Goal: Task Accomplishment & Management: Use online tool/utility

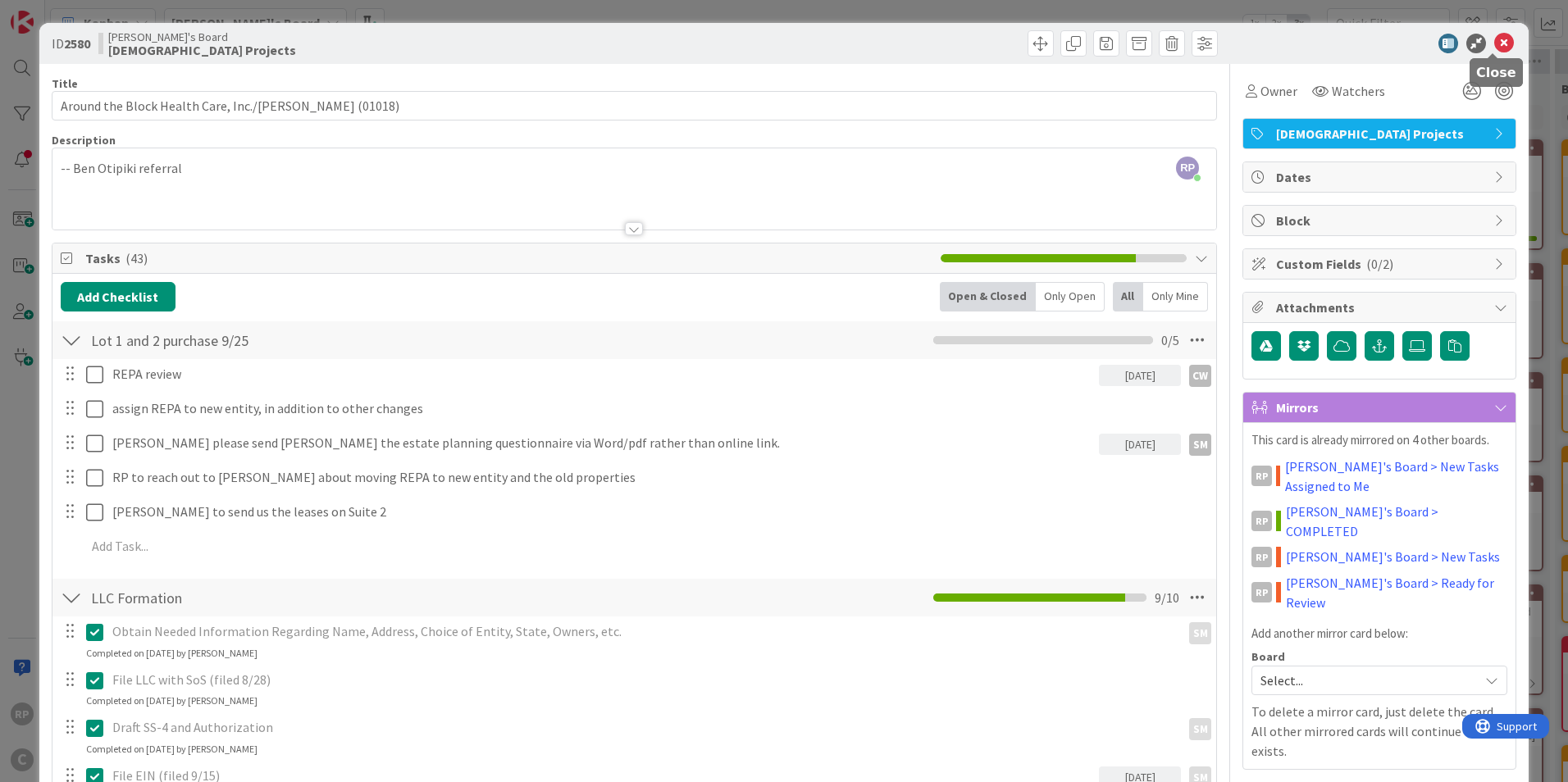
click at [1494, 46] on icon at bounding box center [1504, 44] width 20 height 20
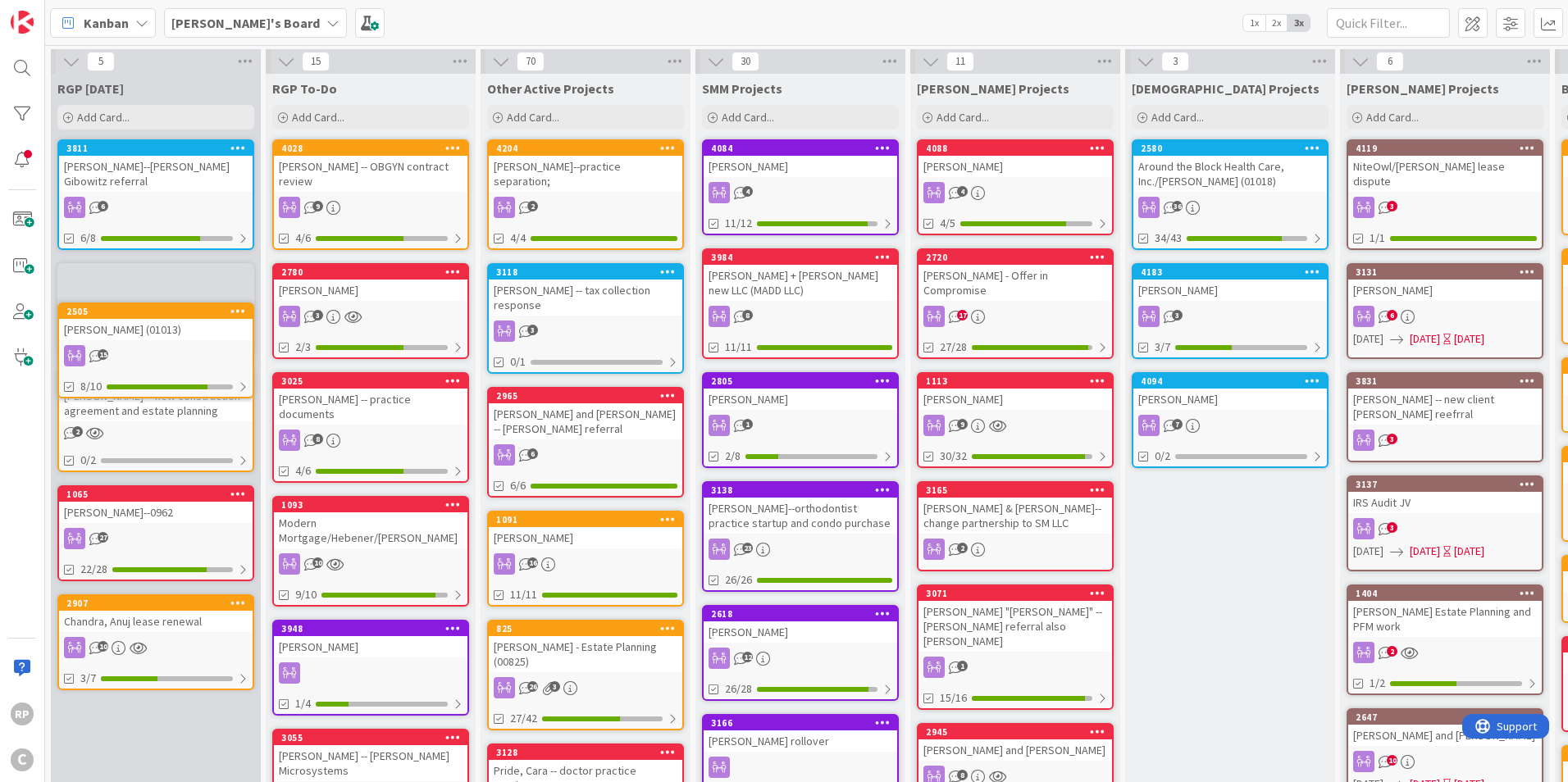
drag, startPoint x: 128, startPoint y: 150, endPoint x: 128, endPoint y: 166, distance: 16.0
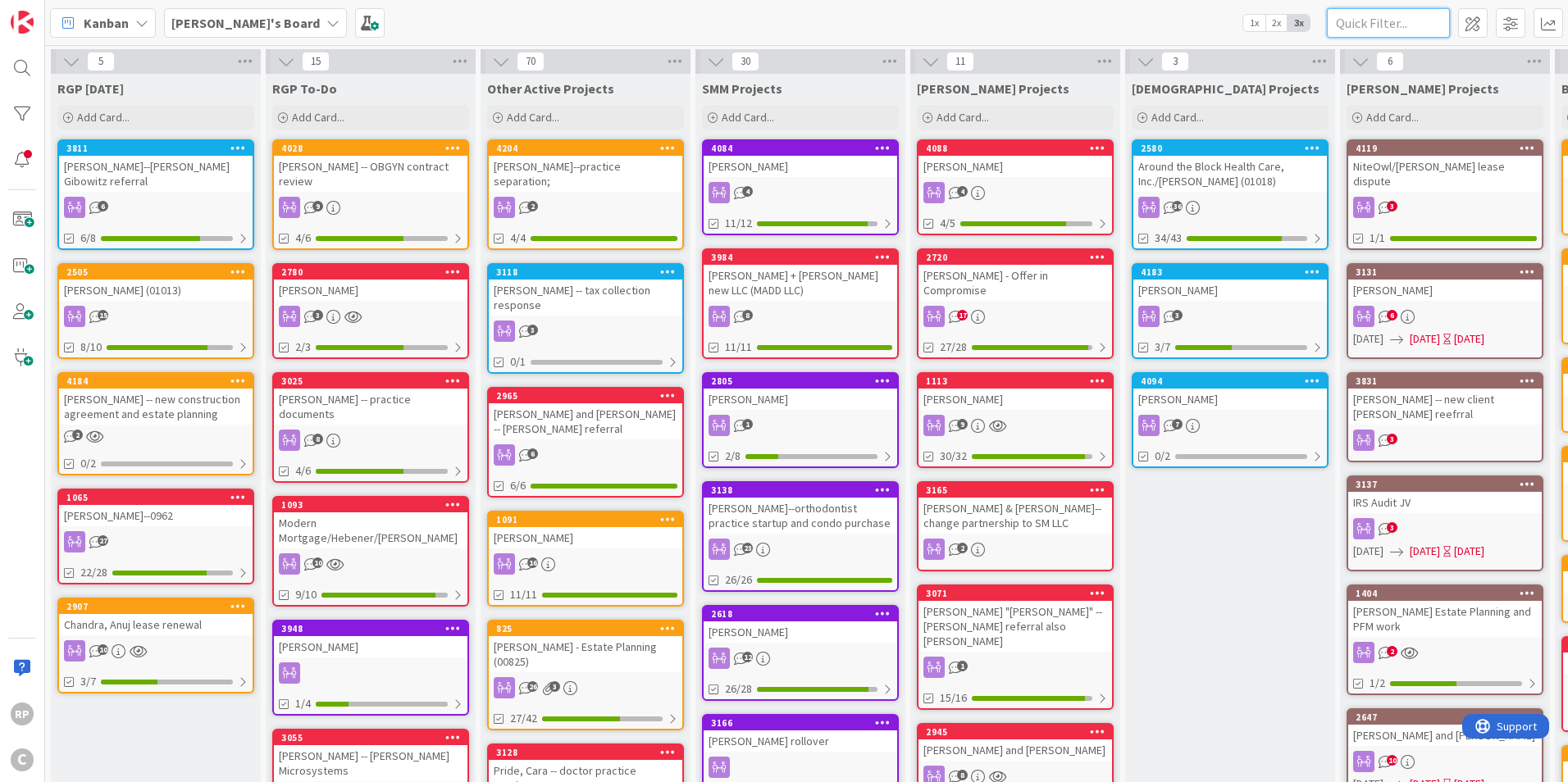
click at [1352, 20] on input "text" at bounding box center [1388, 23] width 123 height 30
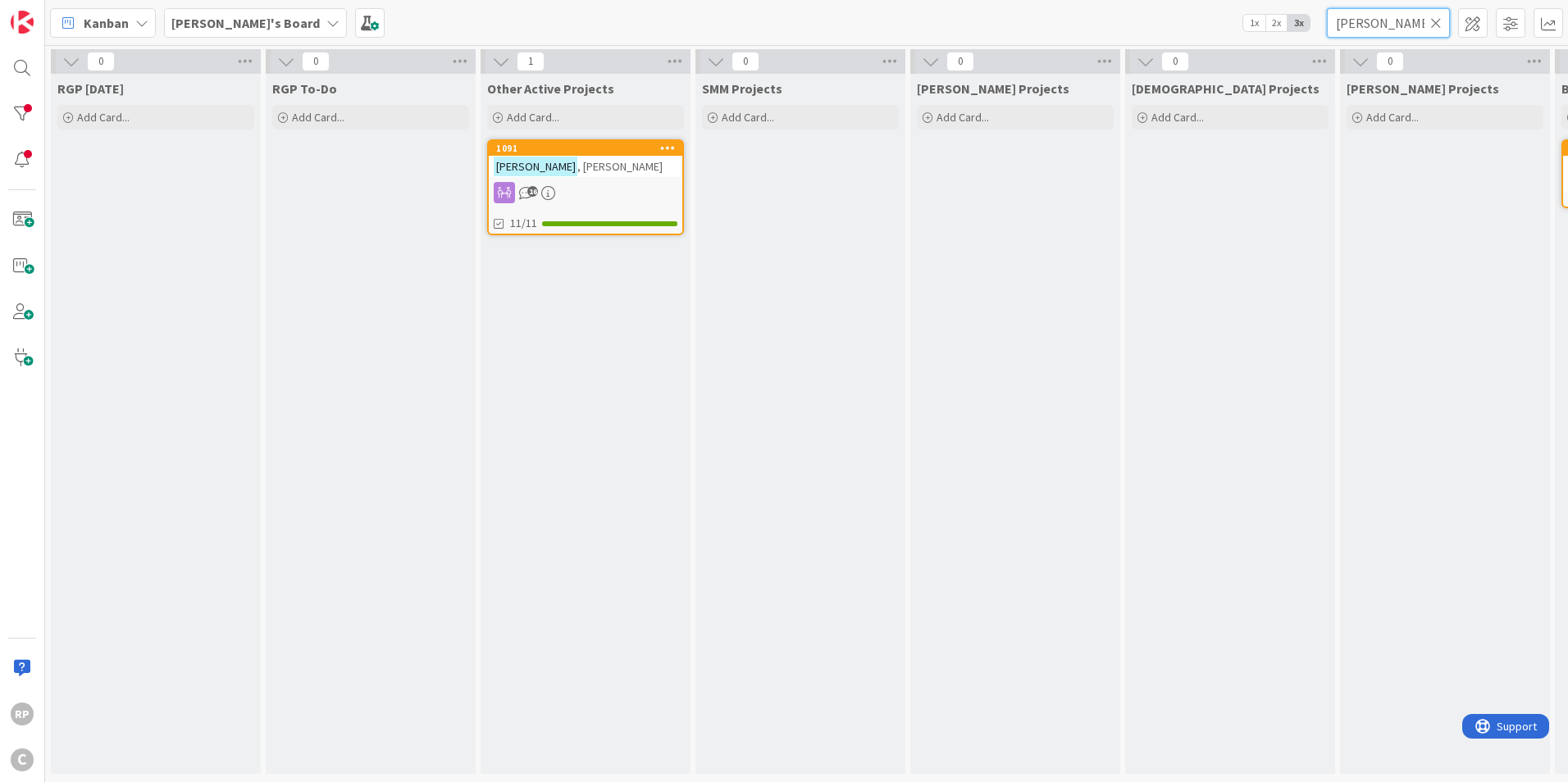
type input "[PERSON_NAME]"
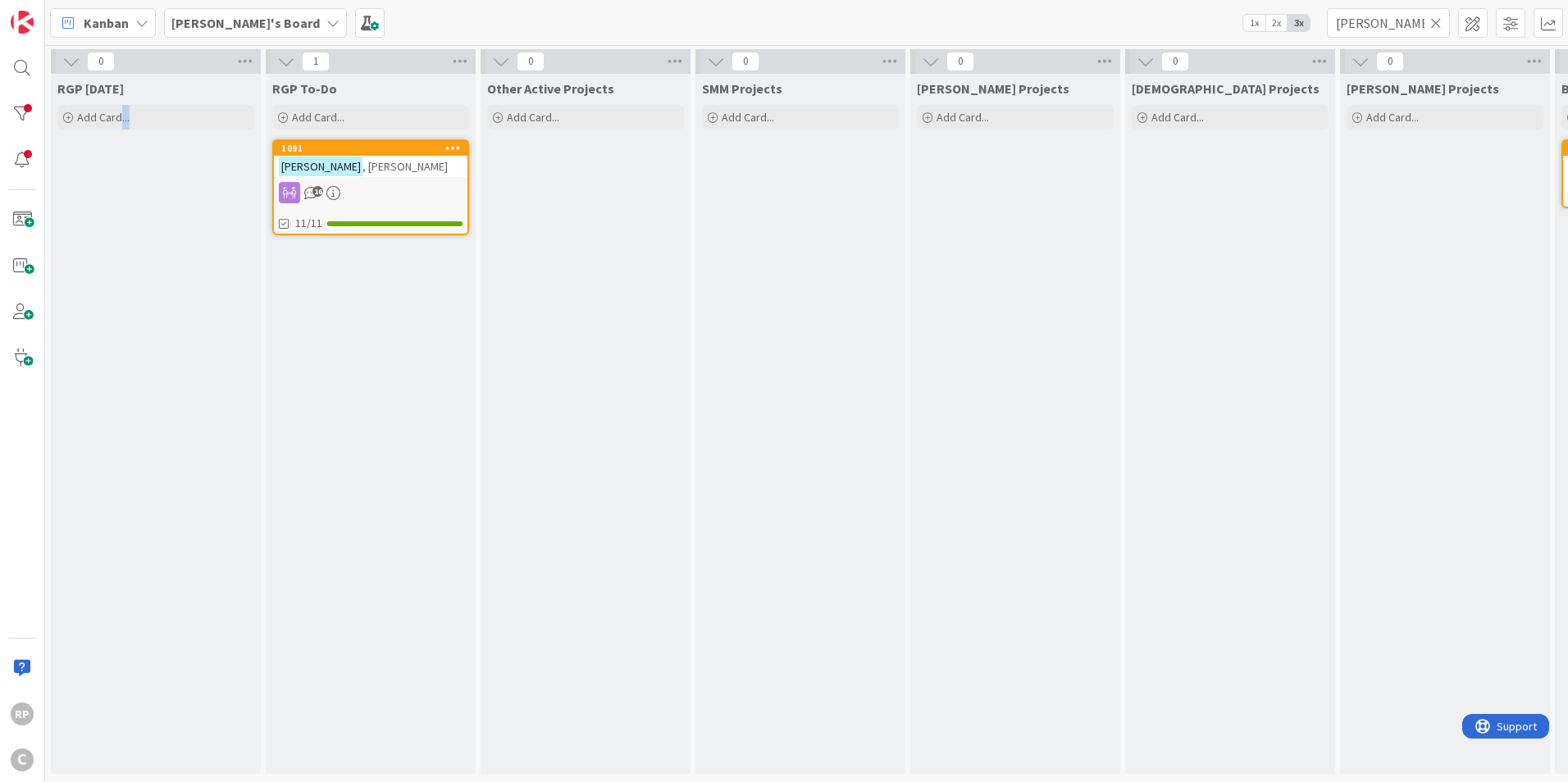
drag, startPoint x: 197, startPoint y: 150, endPoint x: 119, endPoint y: 155, distance: 78.2
click at [119, 155] on div "RGP [DATE] Add Card..." at bounding box center [155, 423] width 210 height 700
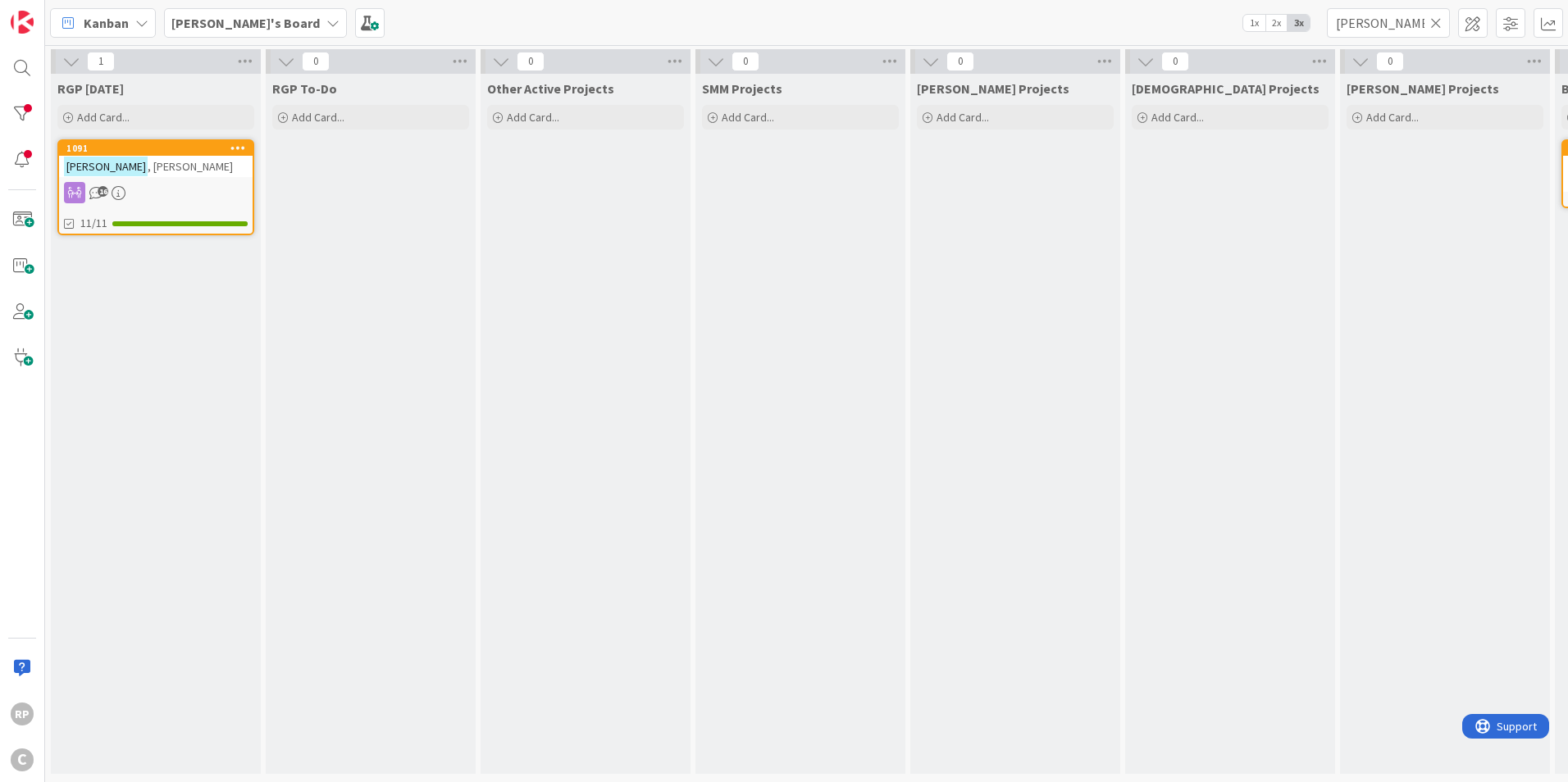
click at [1434, 26] on icon at bounding box center [1437, 23] width 12 height 15
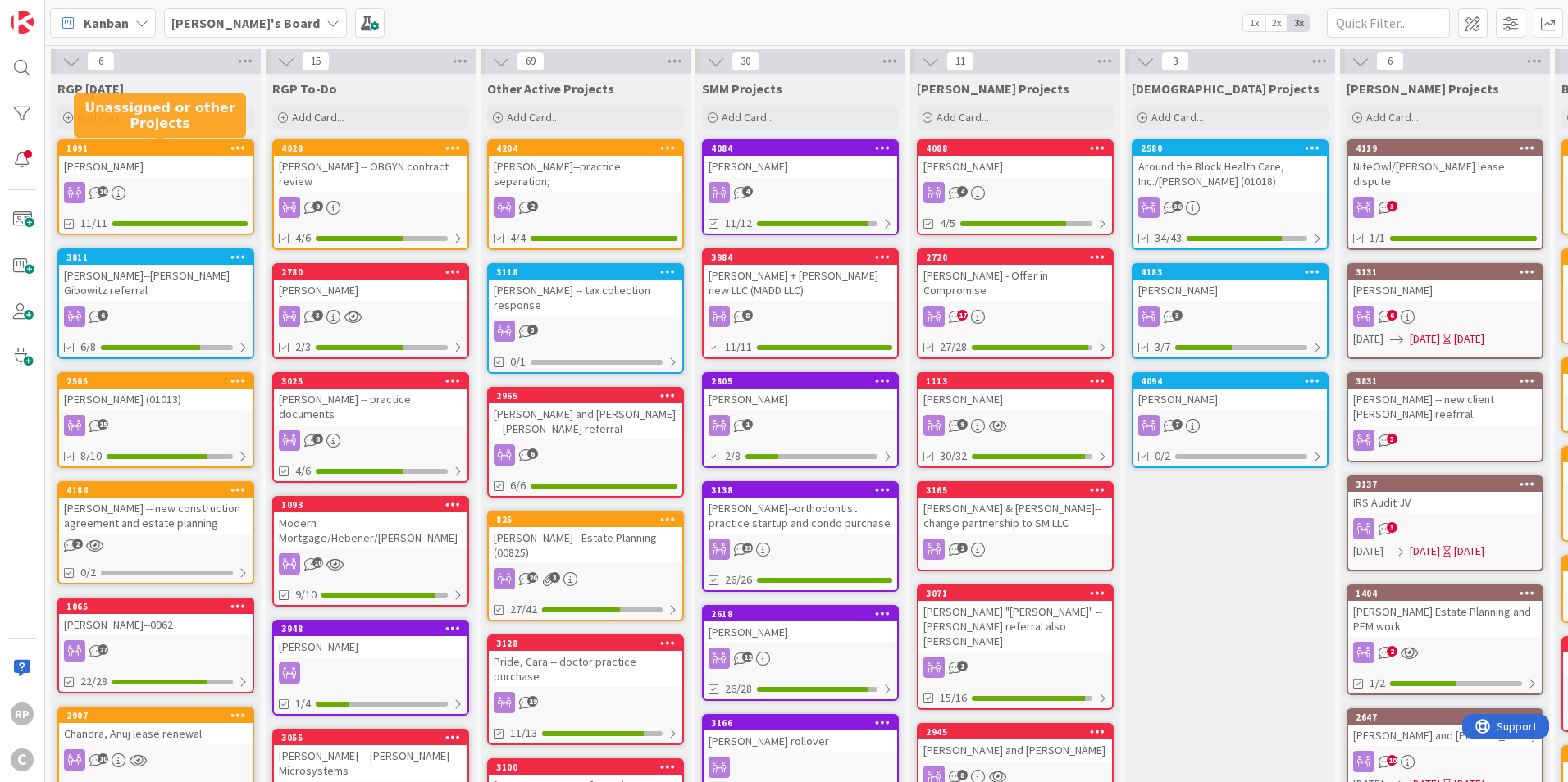
click at [136, 150] on div "1091" at bounding box center [159, 148] width 186 height 12
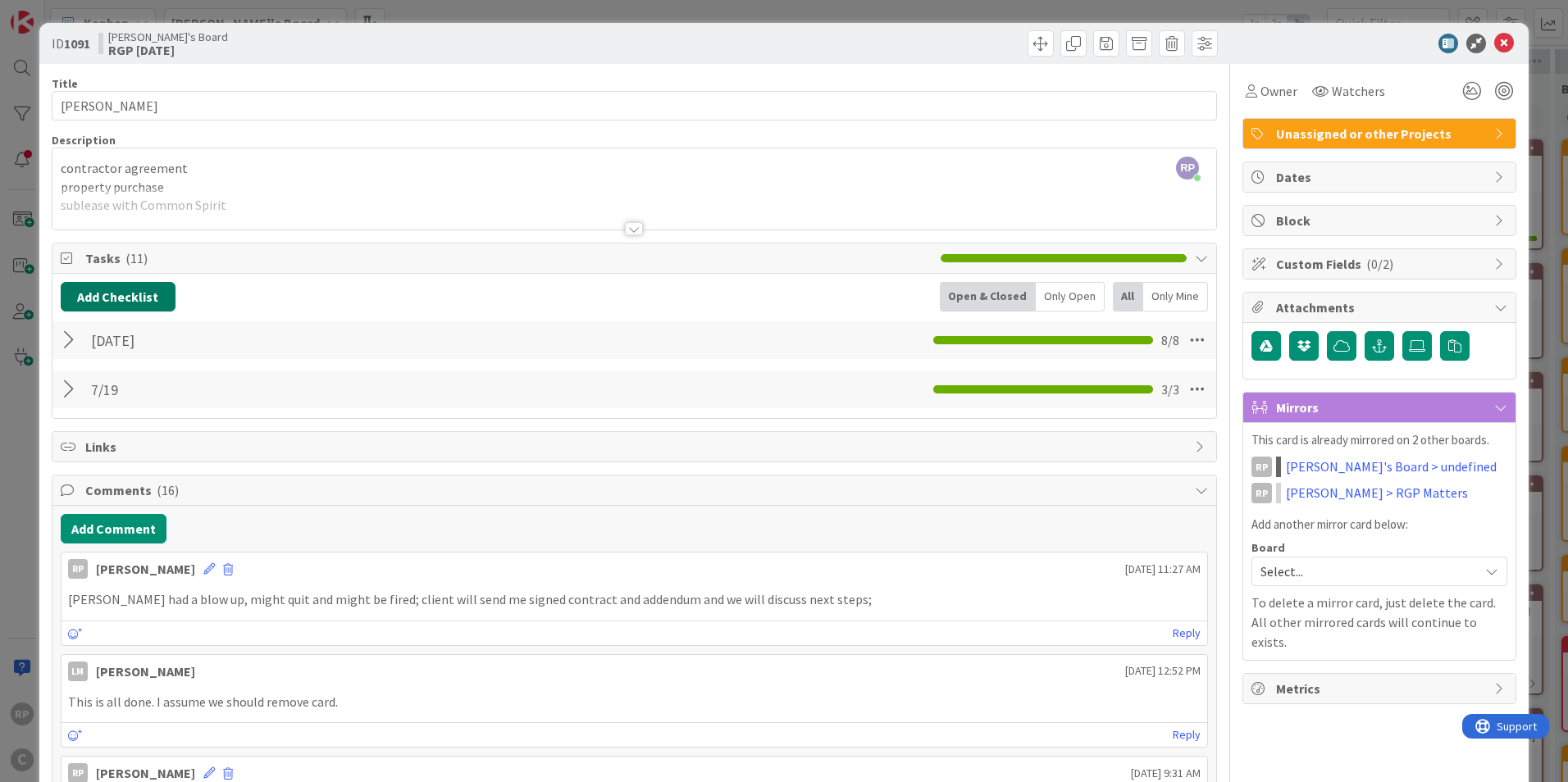
click at [124, 297] on button "Add Checklist" at bounding box center [118, 297] width 115 height 30
type input "[DATE]"
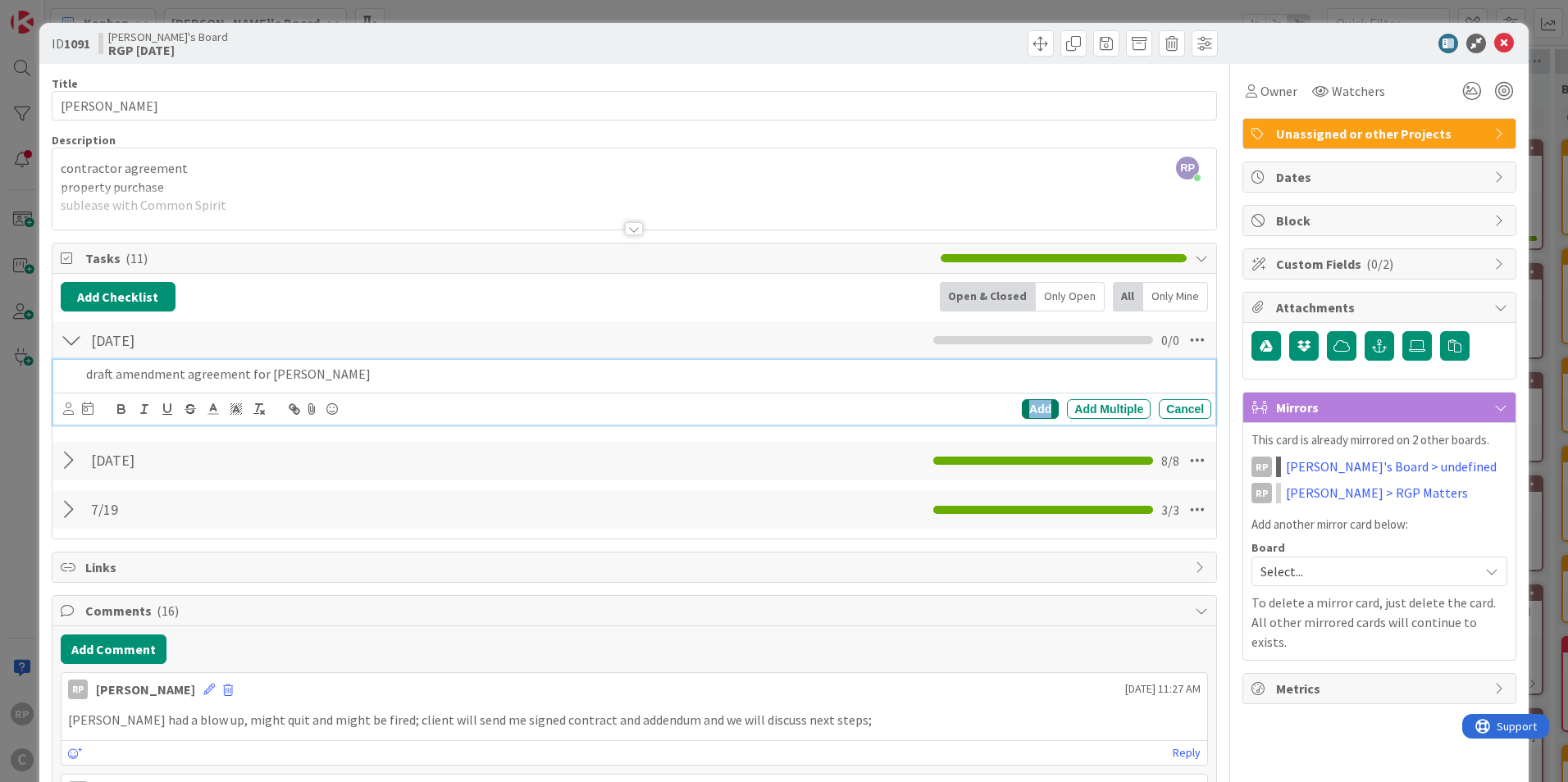
click at [1022, 410] on div "Add" at bounding box center [1040, 409] width 37 height 20
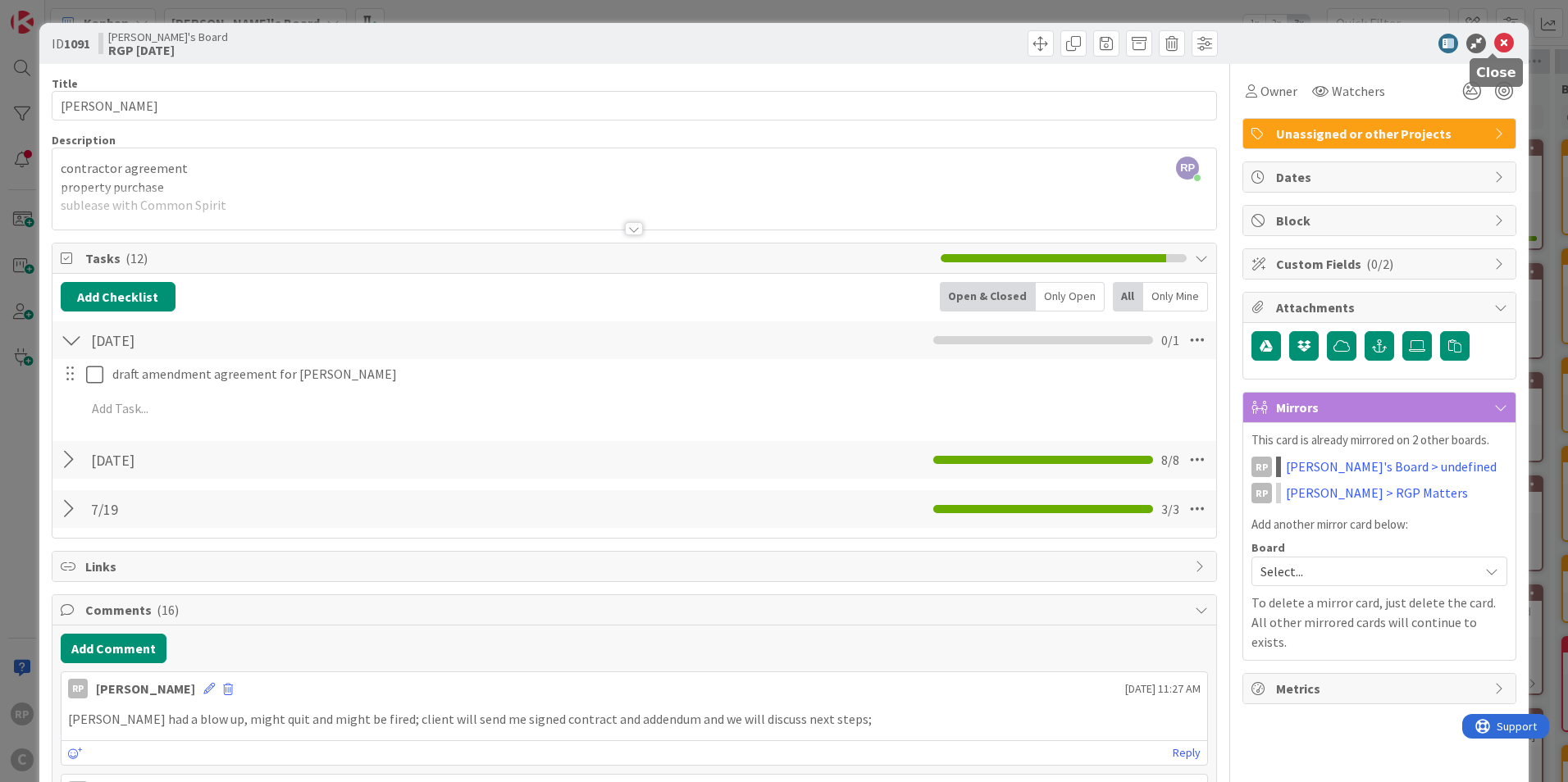
click at [1494, 39] on icon at bounding box center [1504, 44] width 20 height 20
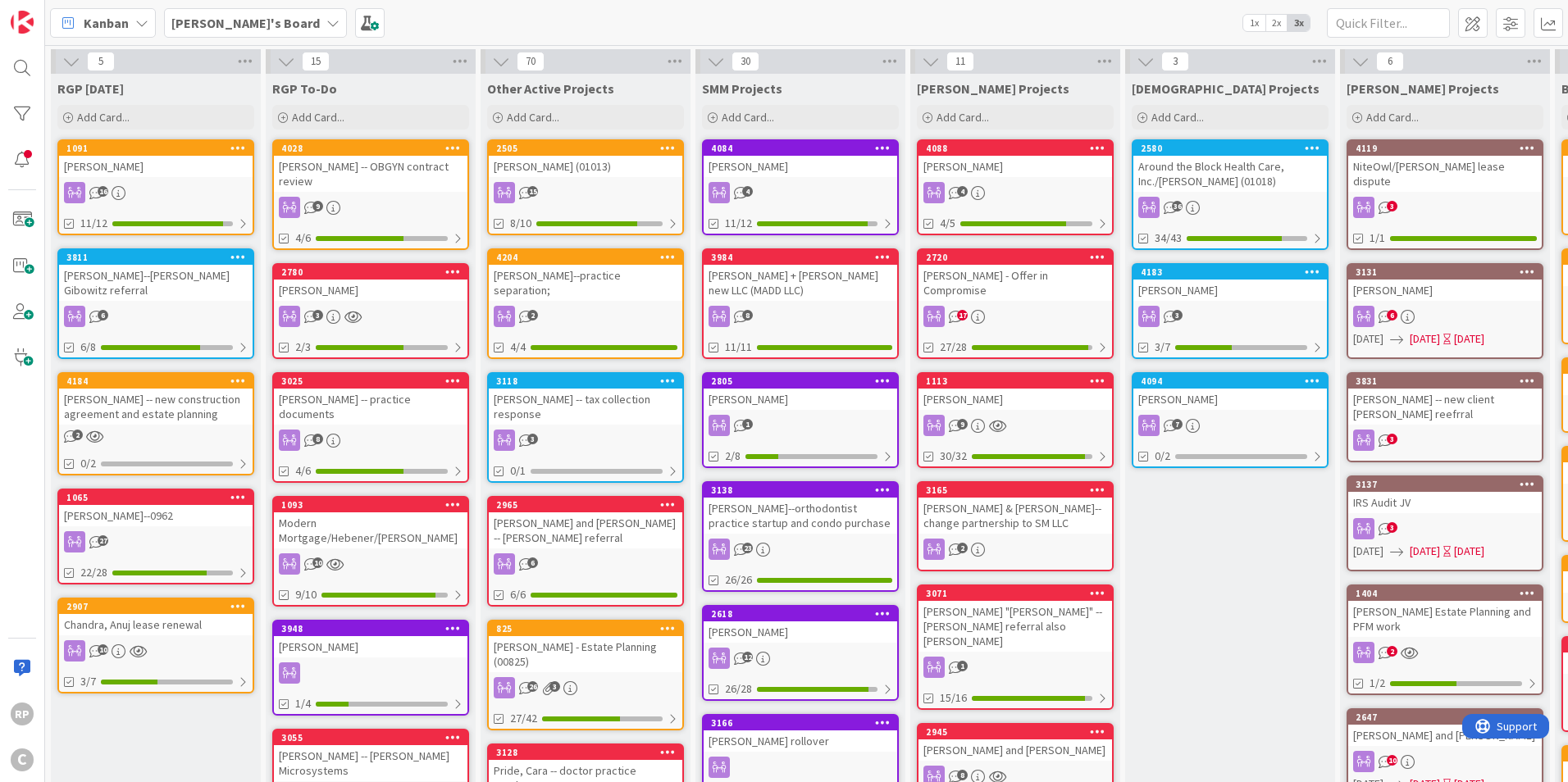
click at [582, 183] on div "15" at bounding box center [586, 192] width 193 height 21
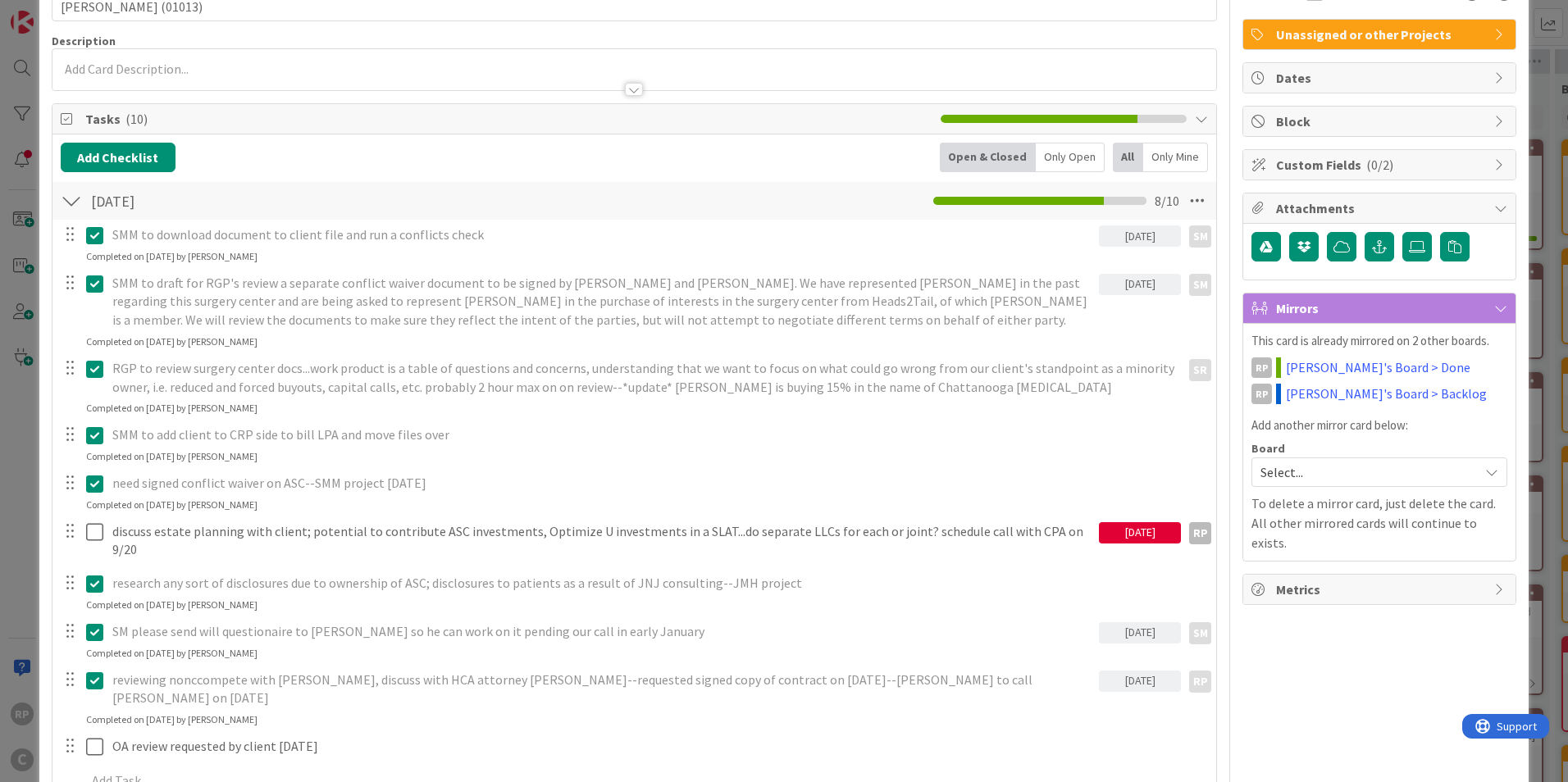
scroll to position [492, 0]
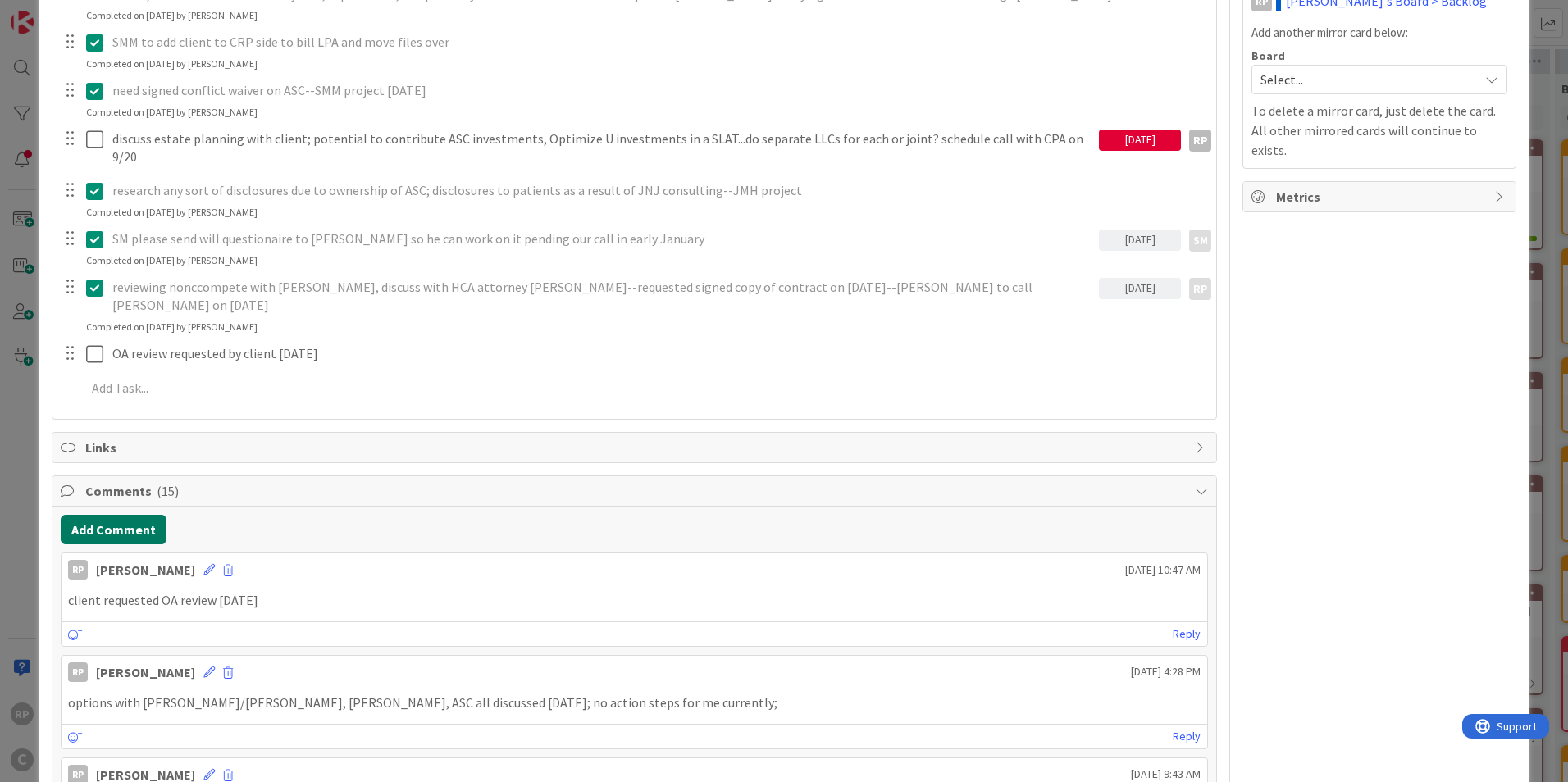
click at [110, 515] on button "Add Comment" at bounding box center [114, 530] width 106 height 30
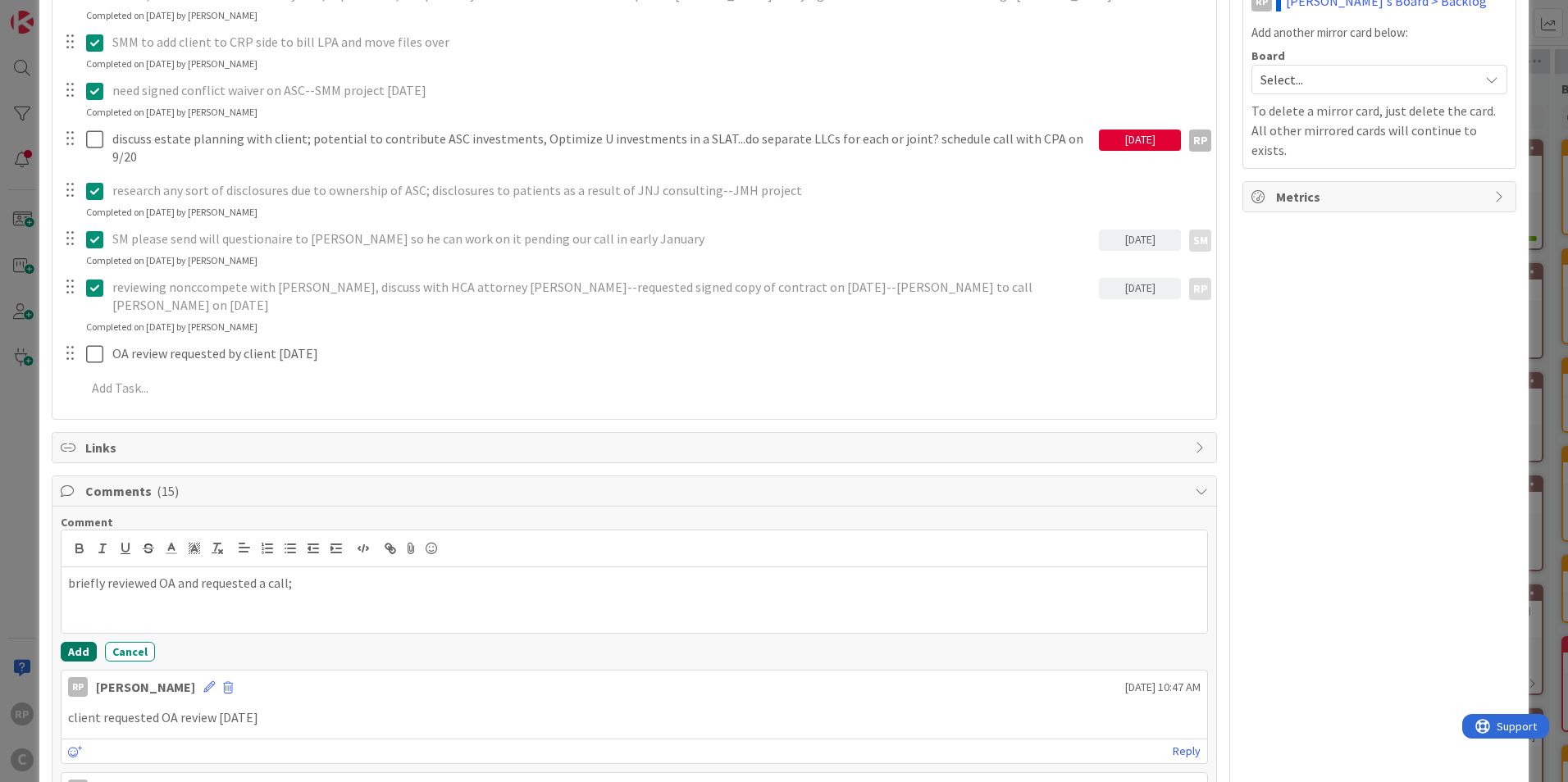
click at [77, 643] on button "Add" at bounding box center [79, 652] width 36 height 20
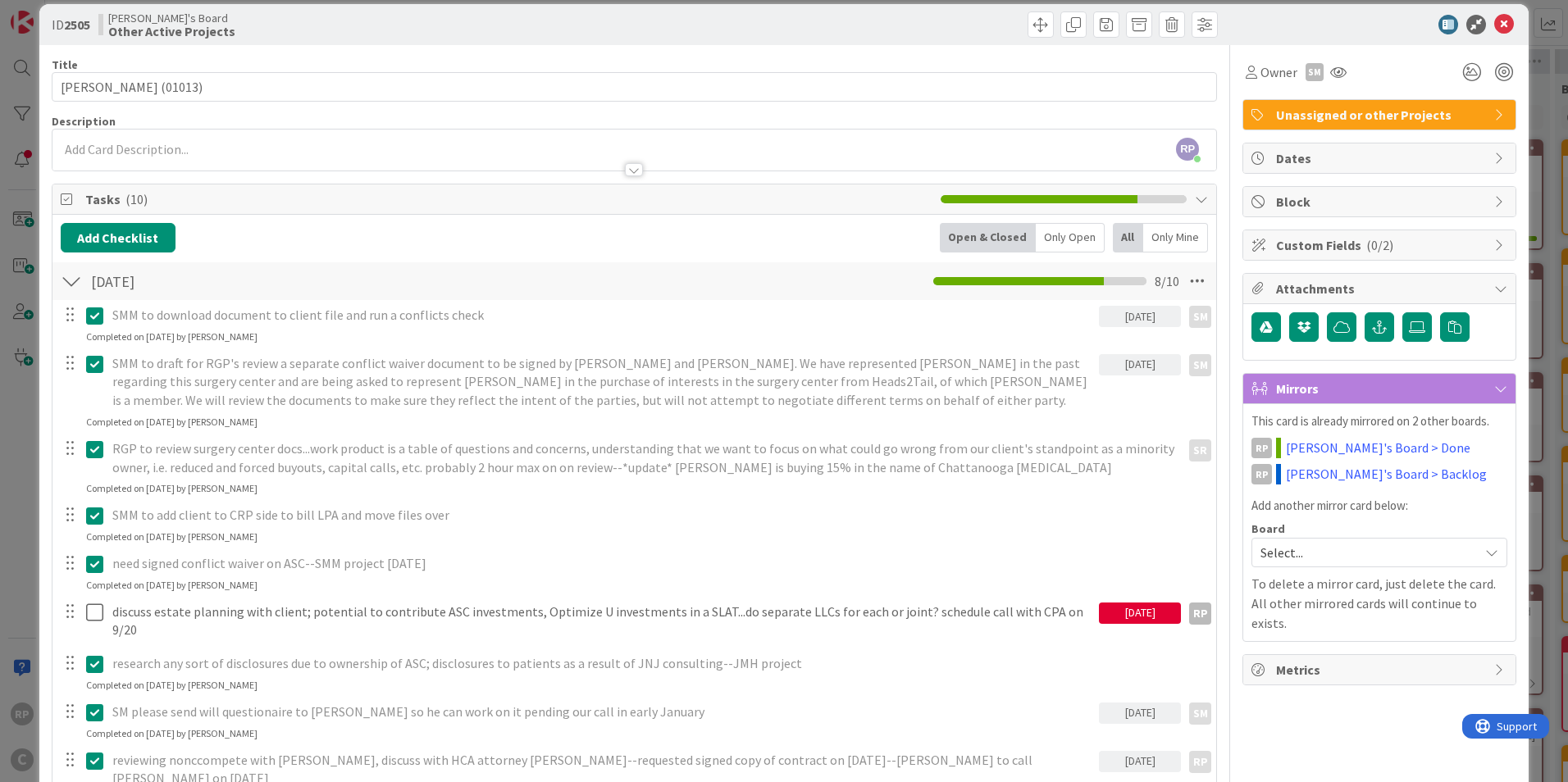
scroll to position [0, 0]
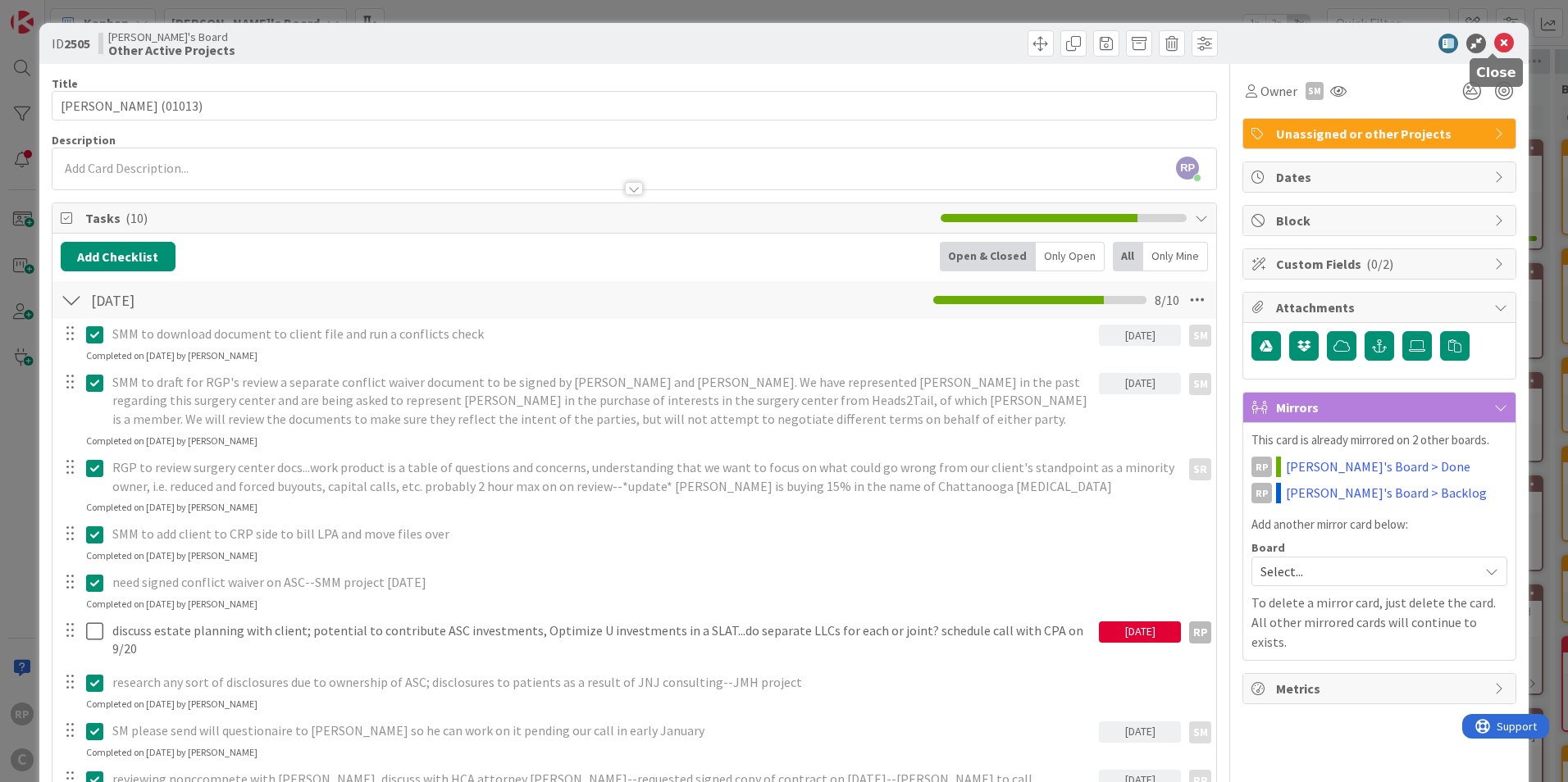
click at [1494, 45] on icon at bounding box center [1504, 44] width 20 height 20
